Goal: Task Accomplishment & Management: Use online tool/utility

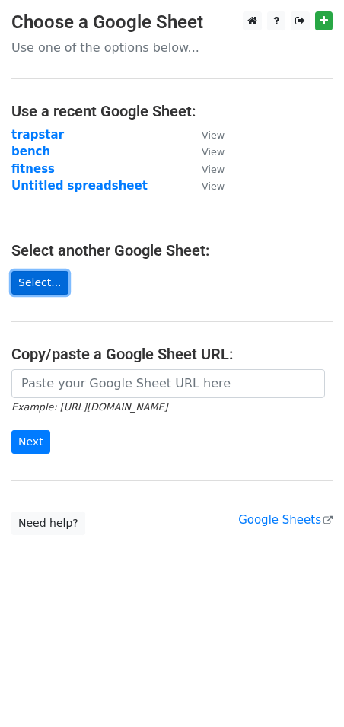
click at [39, 277] on link "Select..." at bounding box center [39, 283] width 57 height 24
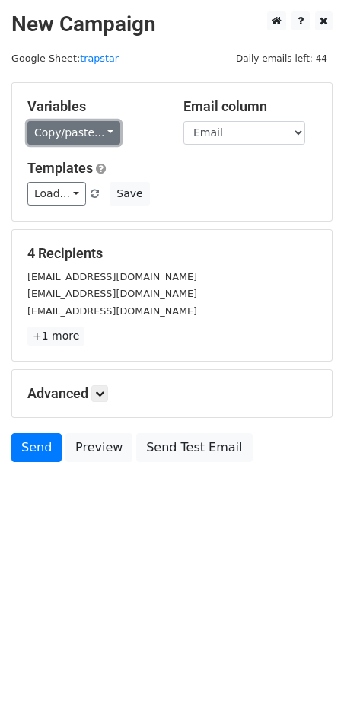
click at [100, 134] on link "Copy/paste..." at bounding box center [73, 133] width 93 height 24
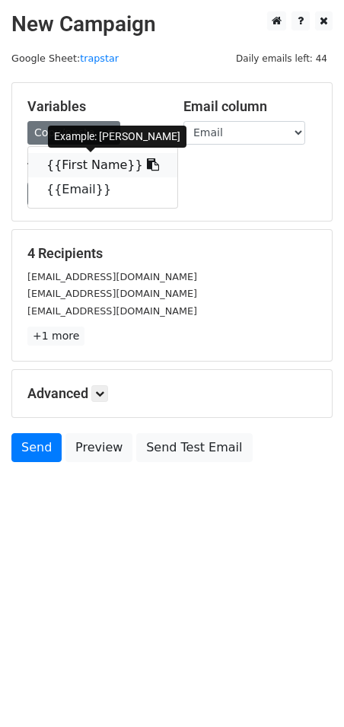
click at [100, 168] on link "{{First Name}}" at bounding box center [102, 165] width 149 height 24
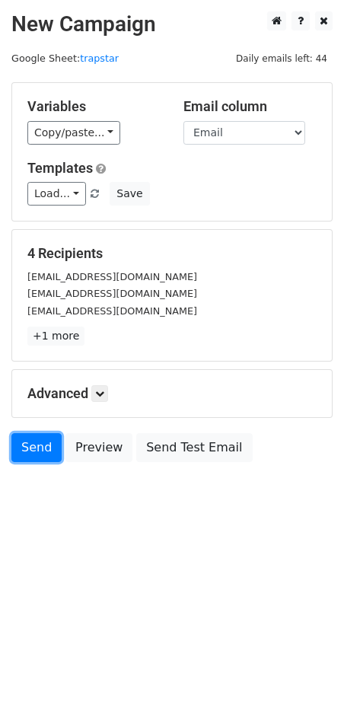
click at [24, 442] on link "Send" at bounding box center [36, 447] width 50 height 29
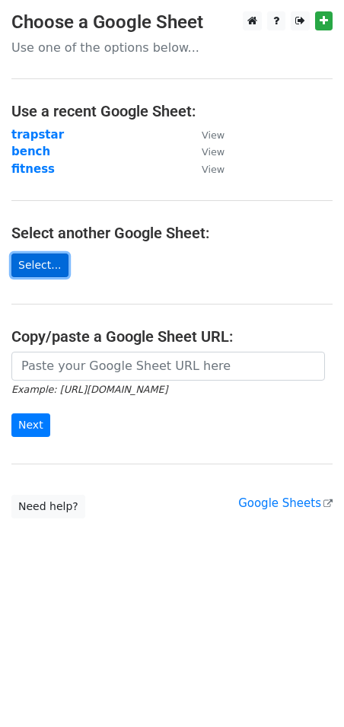
drag, startPoint x: 21, startPoint y: 273, endPoint x: 37, endPoint y: 263, distance: 18.4
click at [37, 263] on link "Select..." at bounding box center [39, 266] width 57 height 24
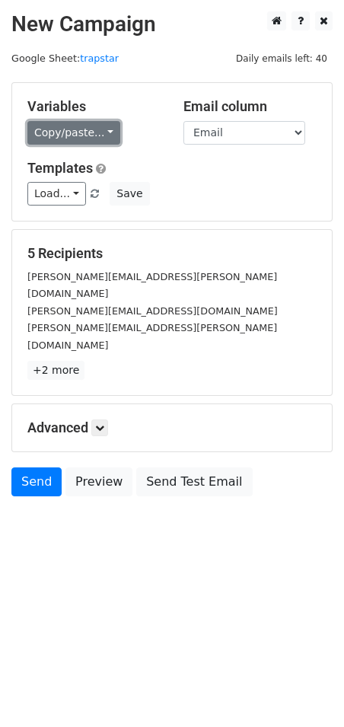
click at [97, 131] on link "Copy/paste..." at bounding box center [73, 133] width 93 height 24
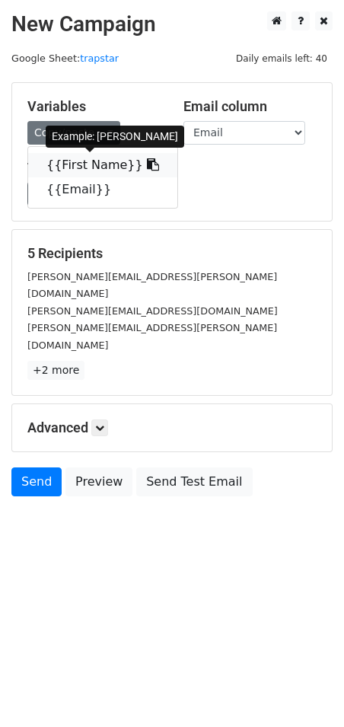
click at [147, 167] on icon at bounding box center [153, 164] width 12 height 12
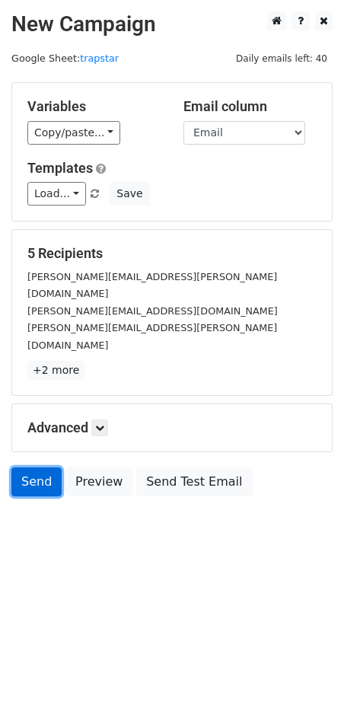
click at [41, 468] on link "Send" at bounding box center [36, 482] width 50 height 29
click at [31, 468] on link "Send" at bounding box center [36, 482] width 50 height 29
